Goal: Task Accomplishment & Management: Manage account settings

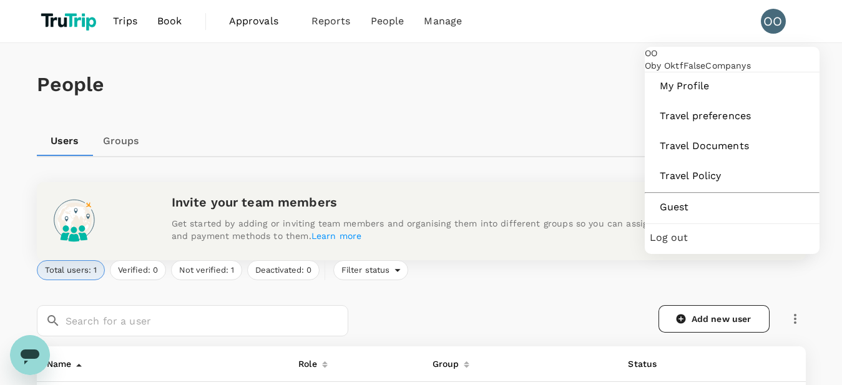
click at [778, 20] on div "OO" at bounding box center [773, 21] width 25 height 25
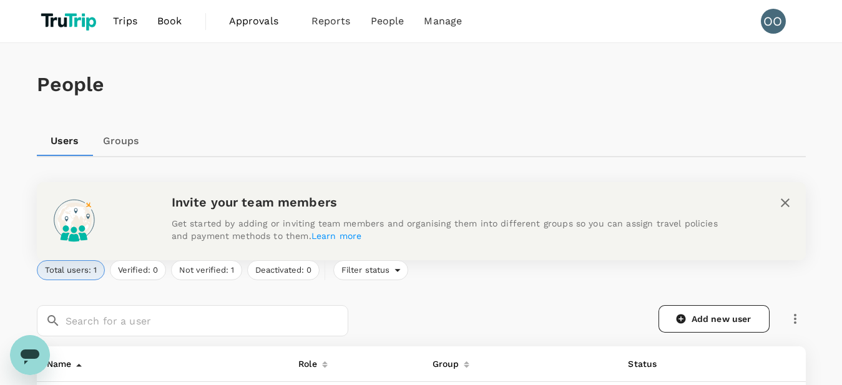
click at [778, 20] on div "OO" at bounding box center [773, 21] width 25 height 25
click at [376, 71] on link "Users" at bounding box center [413, 67] width 147 height 27
click at [364, 95] on span "Groups" at bounding box center [363, 95] width 31 height 12
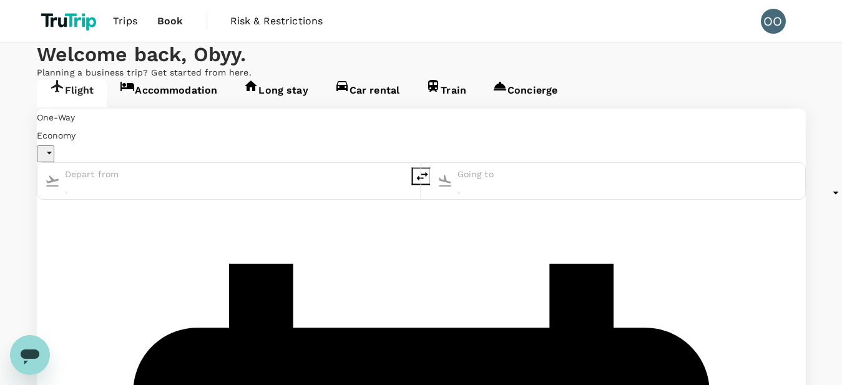
scroll to position [1, 0]
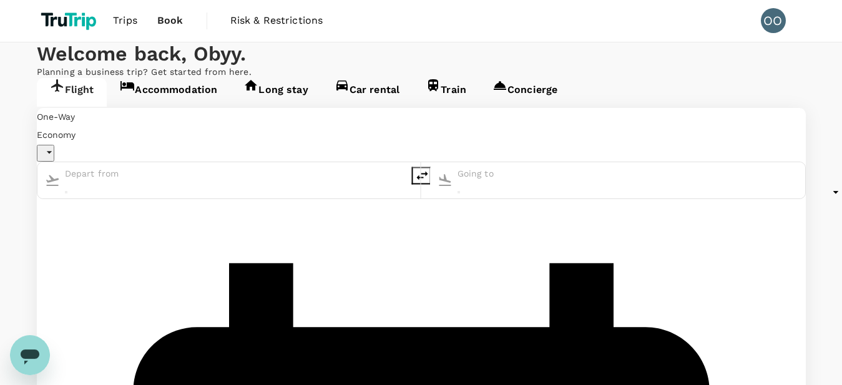
type input "undefined, undefined (any)"
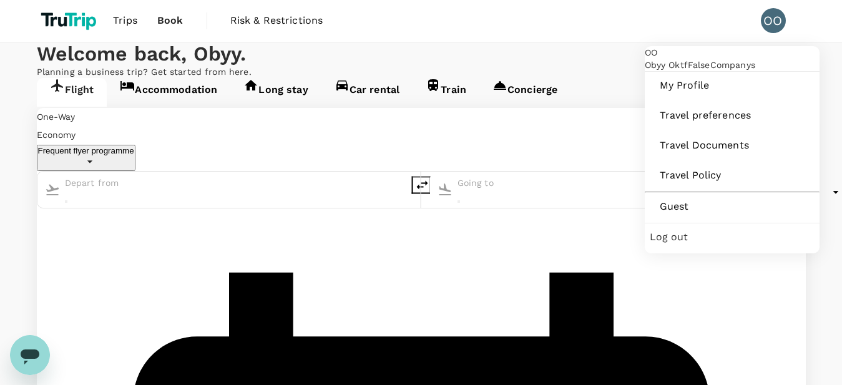
click at [690, 245] on span "Log out" at bounding box center [732, 237] width 165 height 15
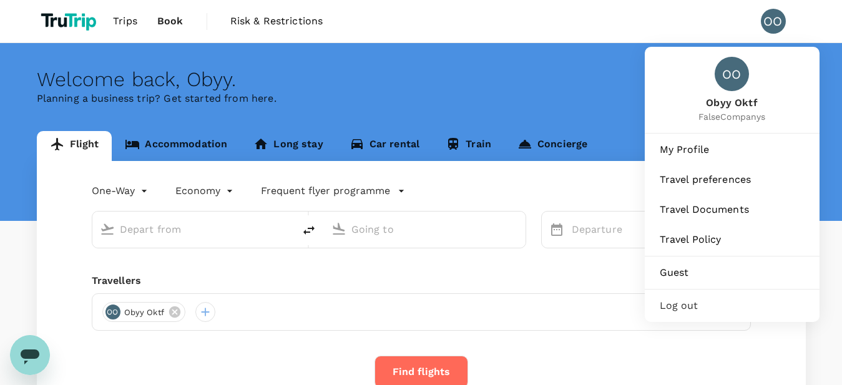
click at [774, 26] on div "OO" at bounding box center [773, 21] width 25 height 25
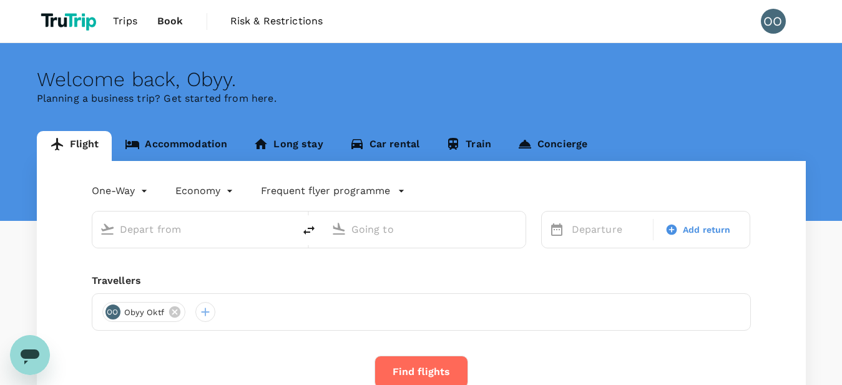
click at [774, 26] on div "OO" at bounding box center [773, 21] width 25 height 25
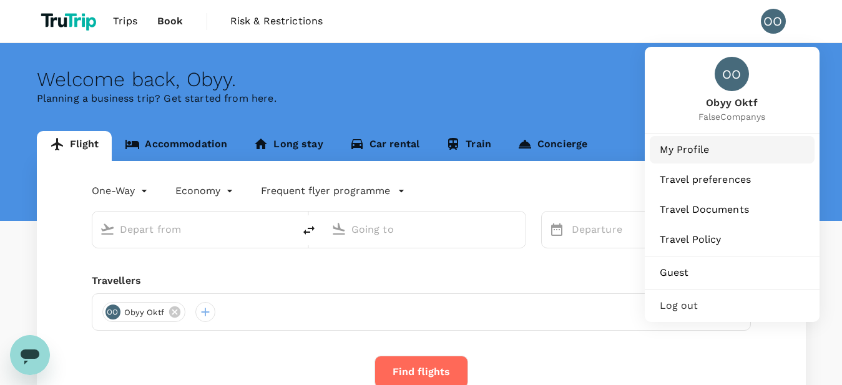
click at [685, 150] on span "My Profile" at bounding box center [732, 149] width 145 height 15
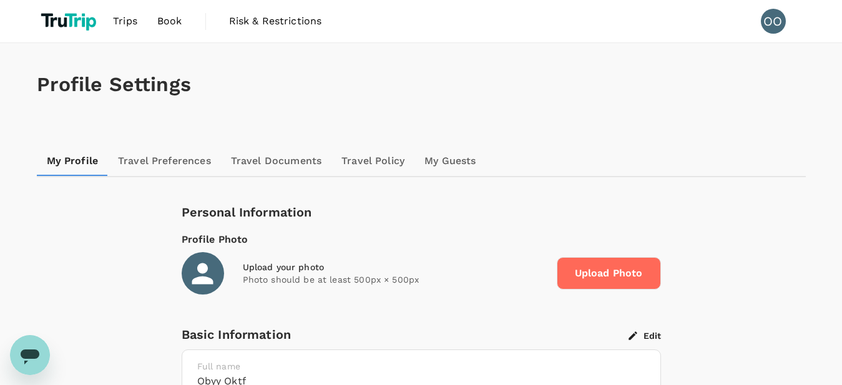
scroll to position [127, 0]
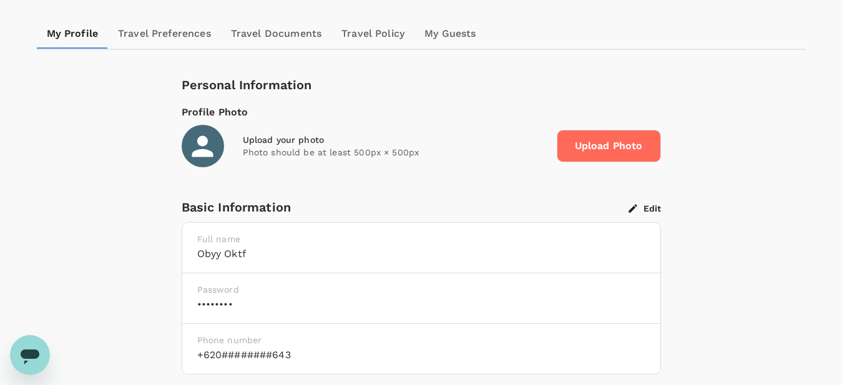
click at [646, 205] on button "Edit" at bounding box center [645, 208] width 32 height 11
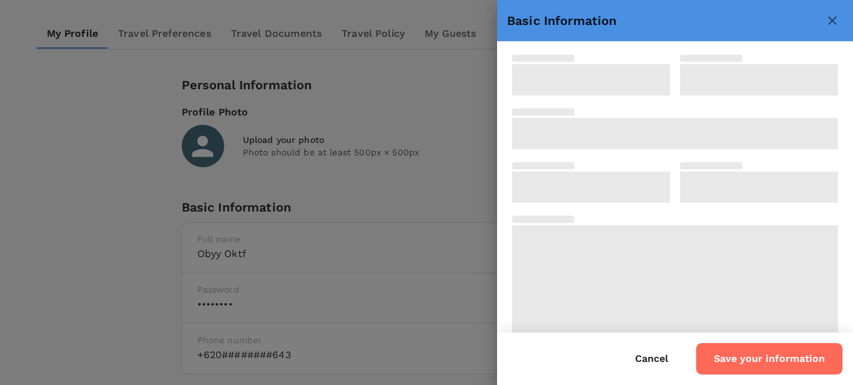
type input "Obyy"
type input "Oktf"
type input "62"
type input "085158277643"
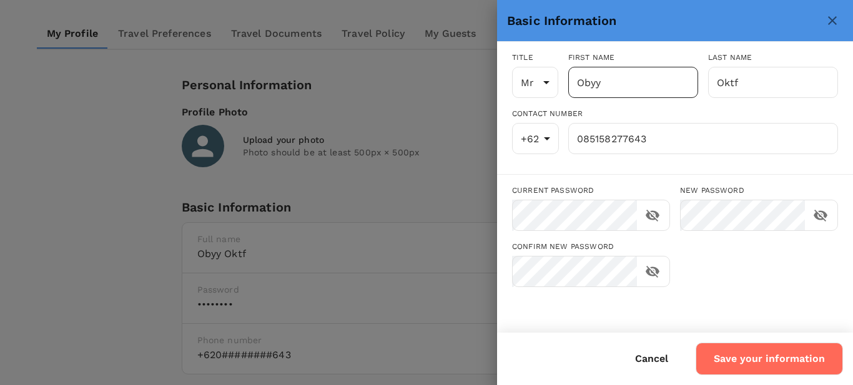
click at [621, 84] on input "Obyy" at bounding box center [633, 82] width 130 height 31
type input "Oby"
click at [768, 350] on button "Save your information" at bounding box center [768, 359] width 147 height 32
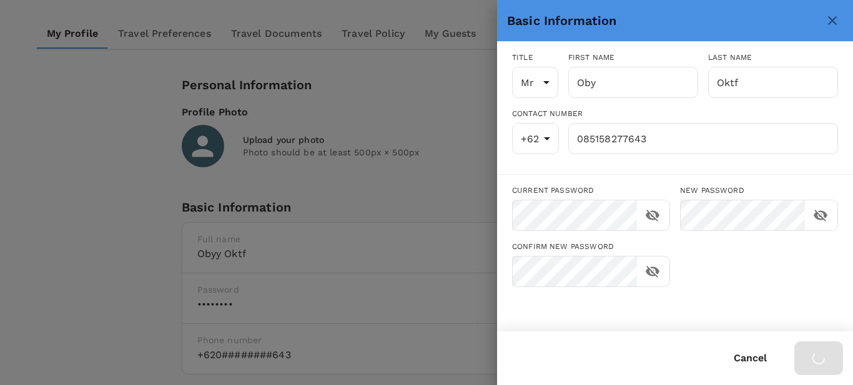
click at [833, 21] on icon "close" at bounding box center [832, 20] width 9 height 9
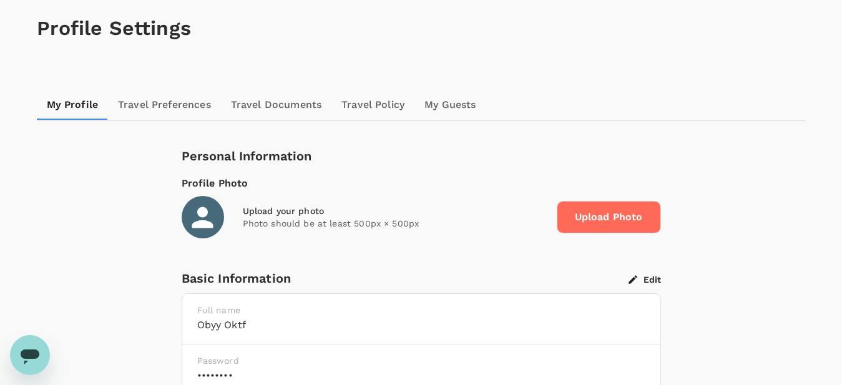
scroll to position [0, 0]
